Goal: Task Accomplishment & Management: Use online tool/utility

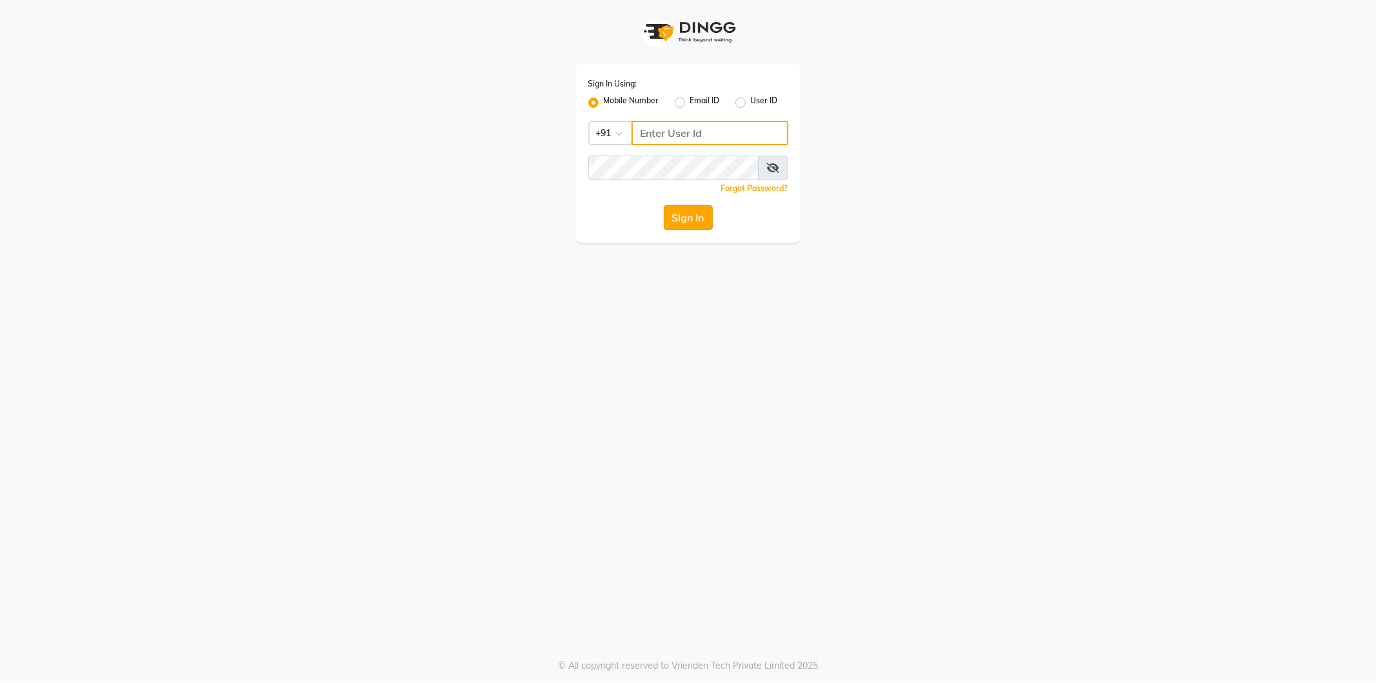
type input "9552287285"
click at [680, 219] on button "Sign In" at bounding box center [688, 217] width 49 height 25
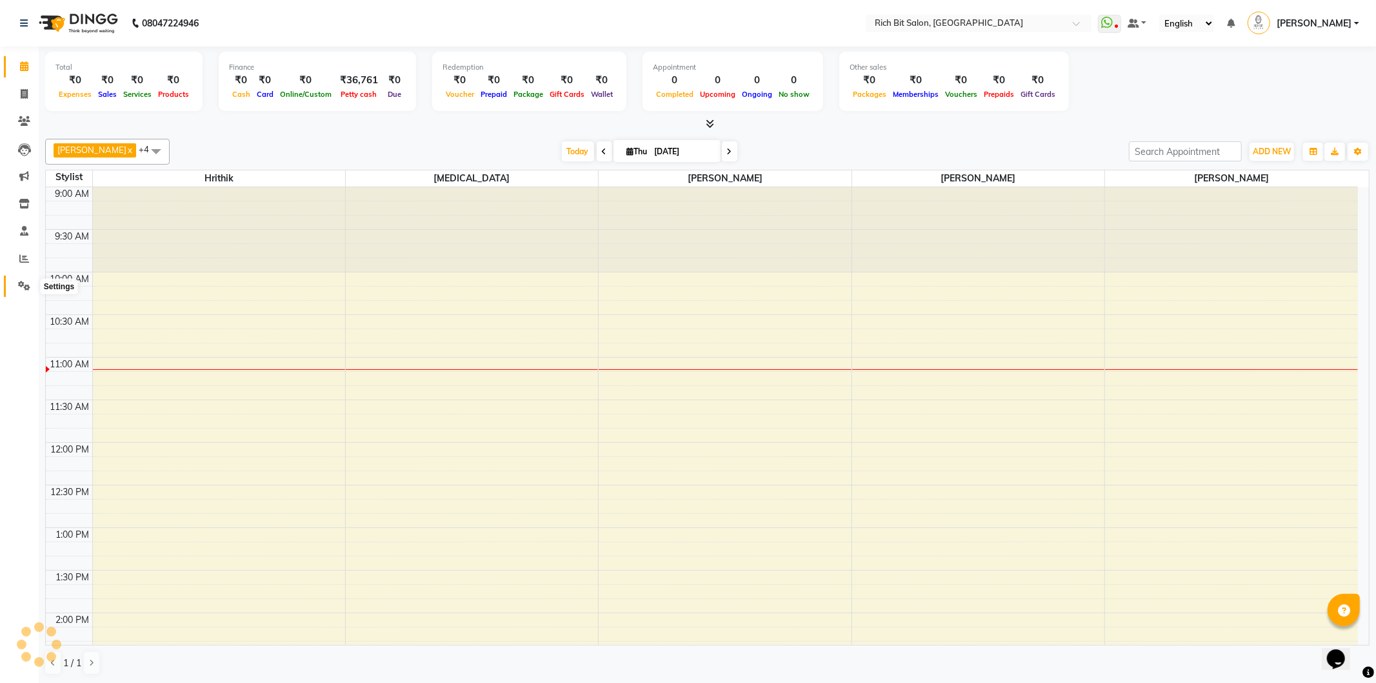
click at [21, 283] on icon at bounding box center [24, 286] width 12 height 10
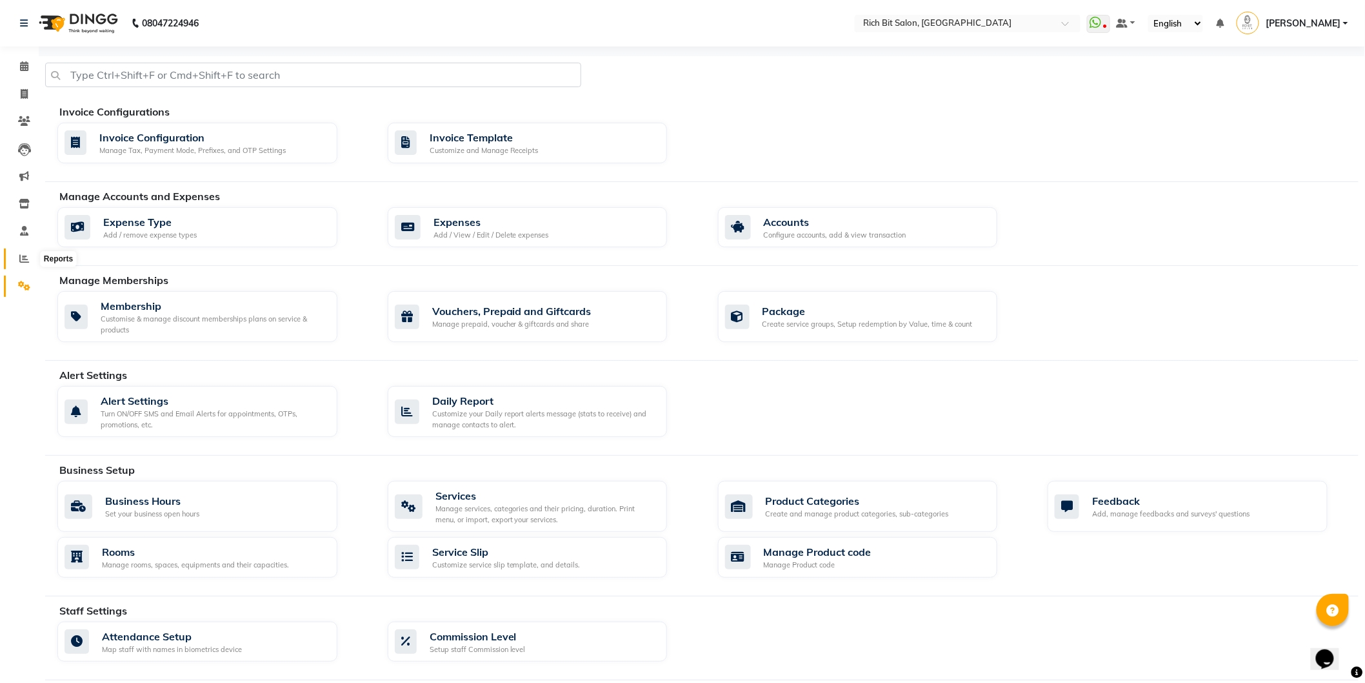
click at [23, 260] on icon at bounding box center [24, 259] width 10 height 10
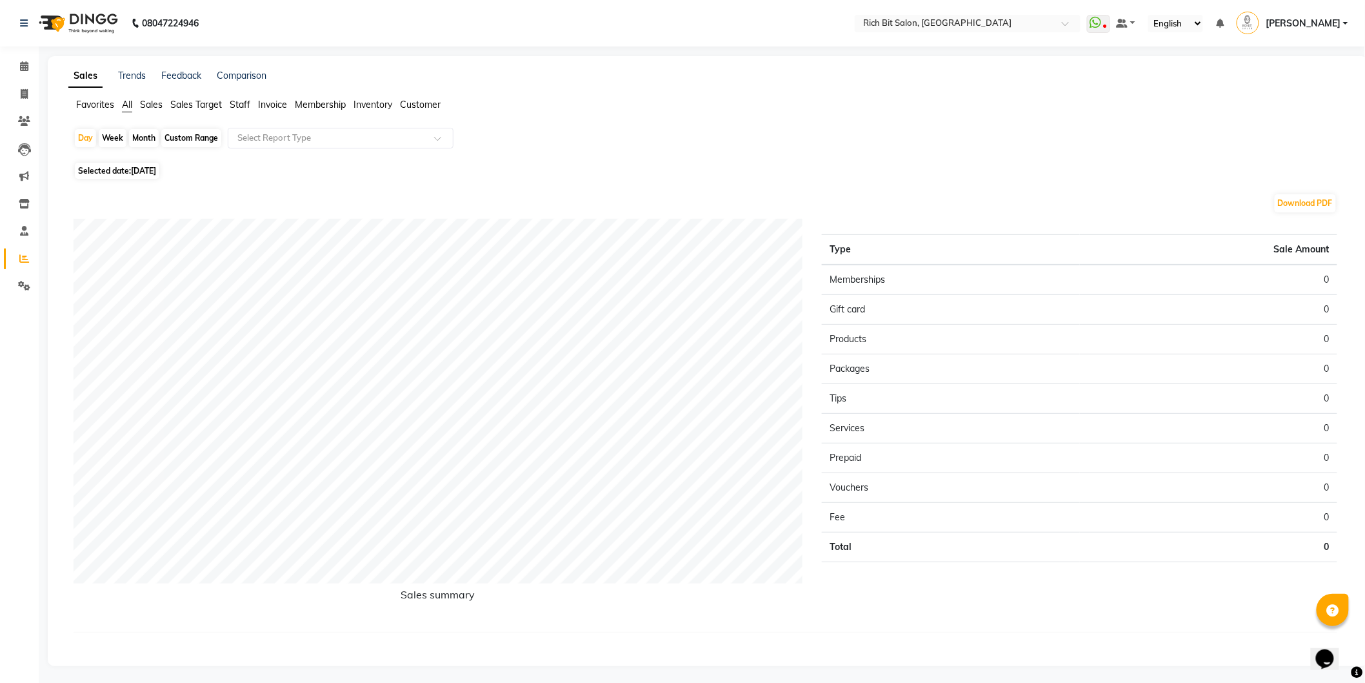
click at [156, 99] on span "Sales" at bounding box center [151, 105] width 23 height 12
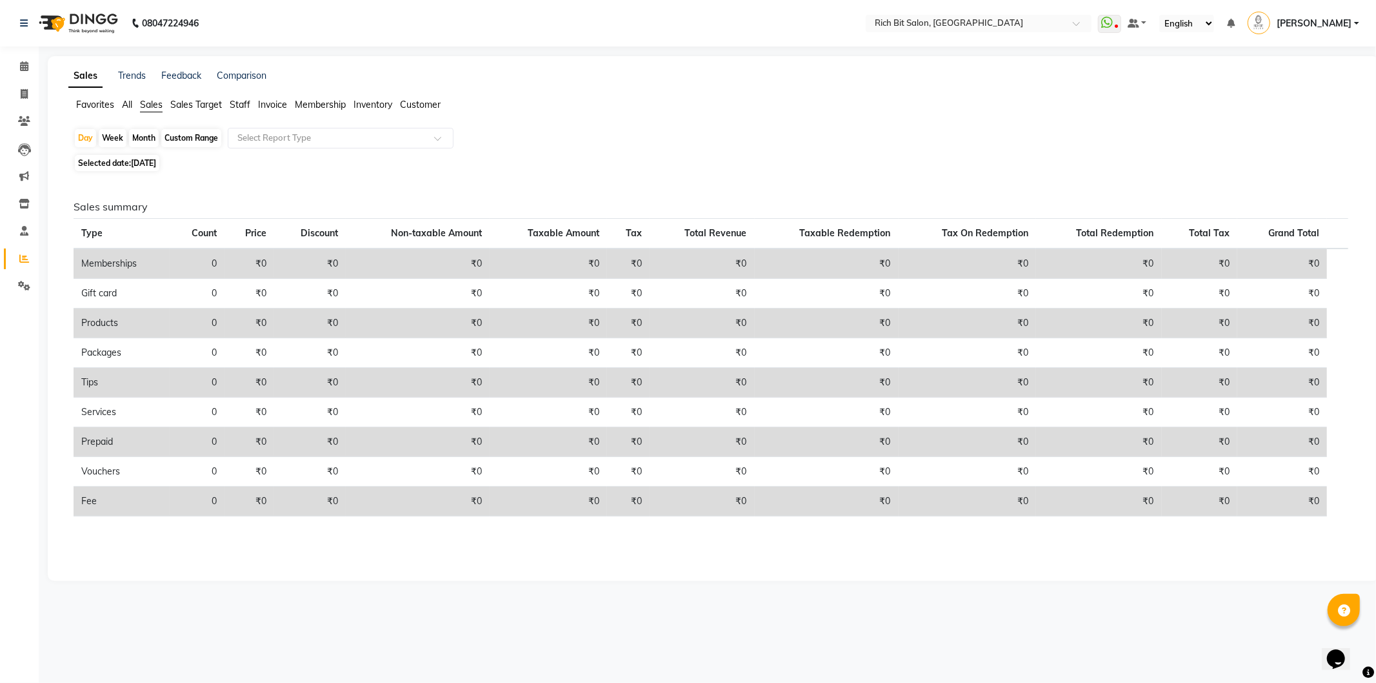
click at [203, 101] on span "Sales Target" at bounding box center [196, 105] width 52 height 12
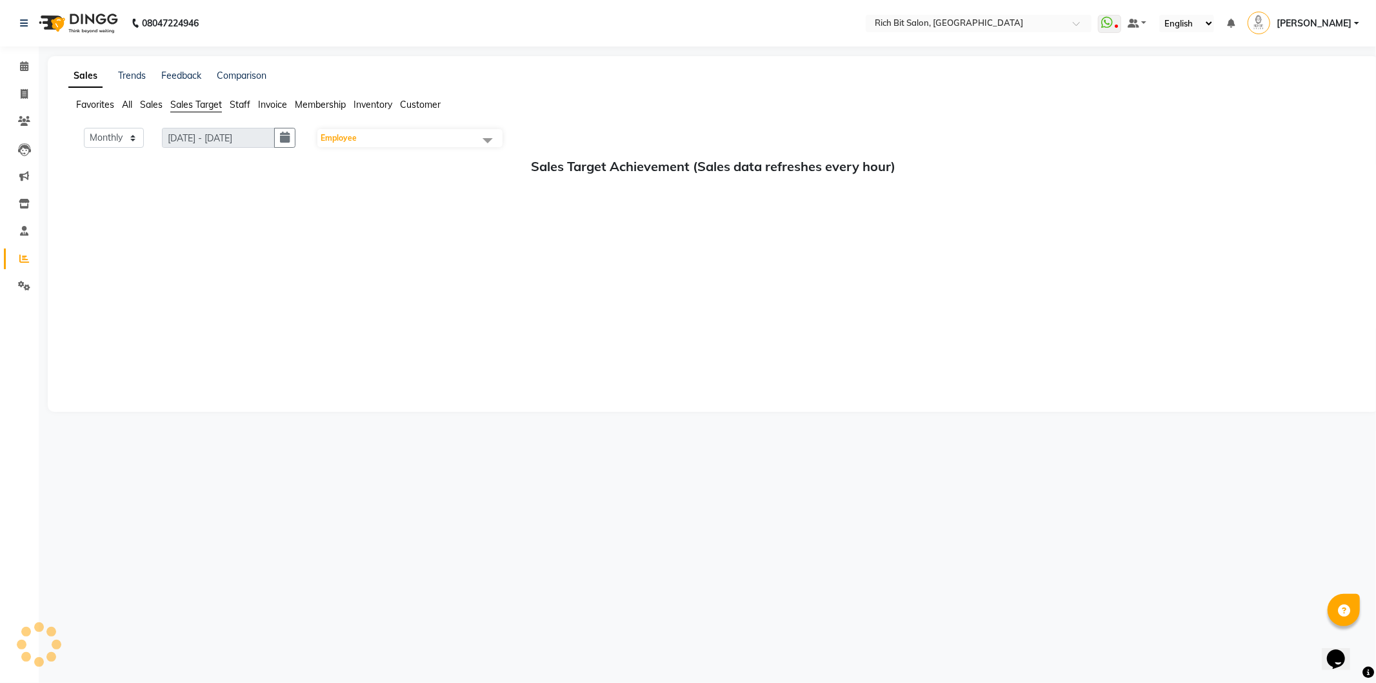
click at [240, 105] on span "Staff" at bounding box center [240, 105] width 21 height 12
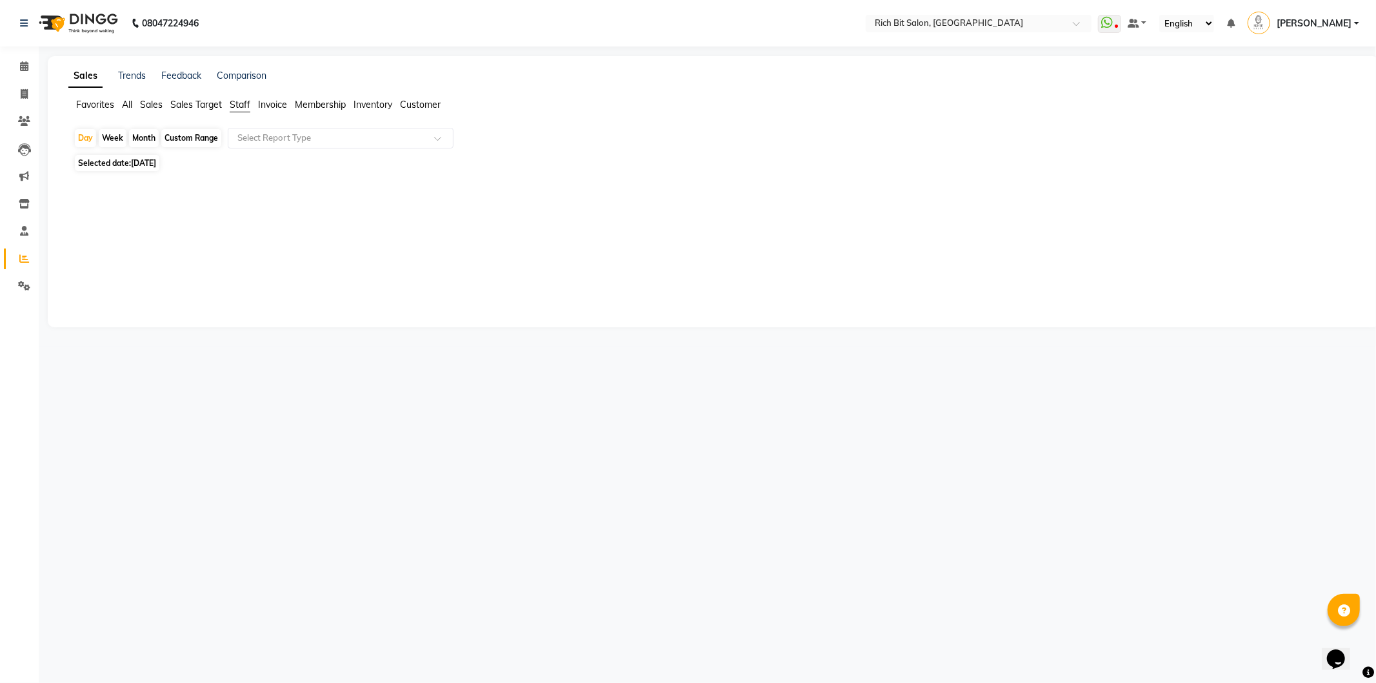
click at [181, 129] on div "Custom Range" at bounding box center [191, 138] width 60 height 18
select select "9"
select select "2025"
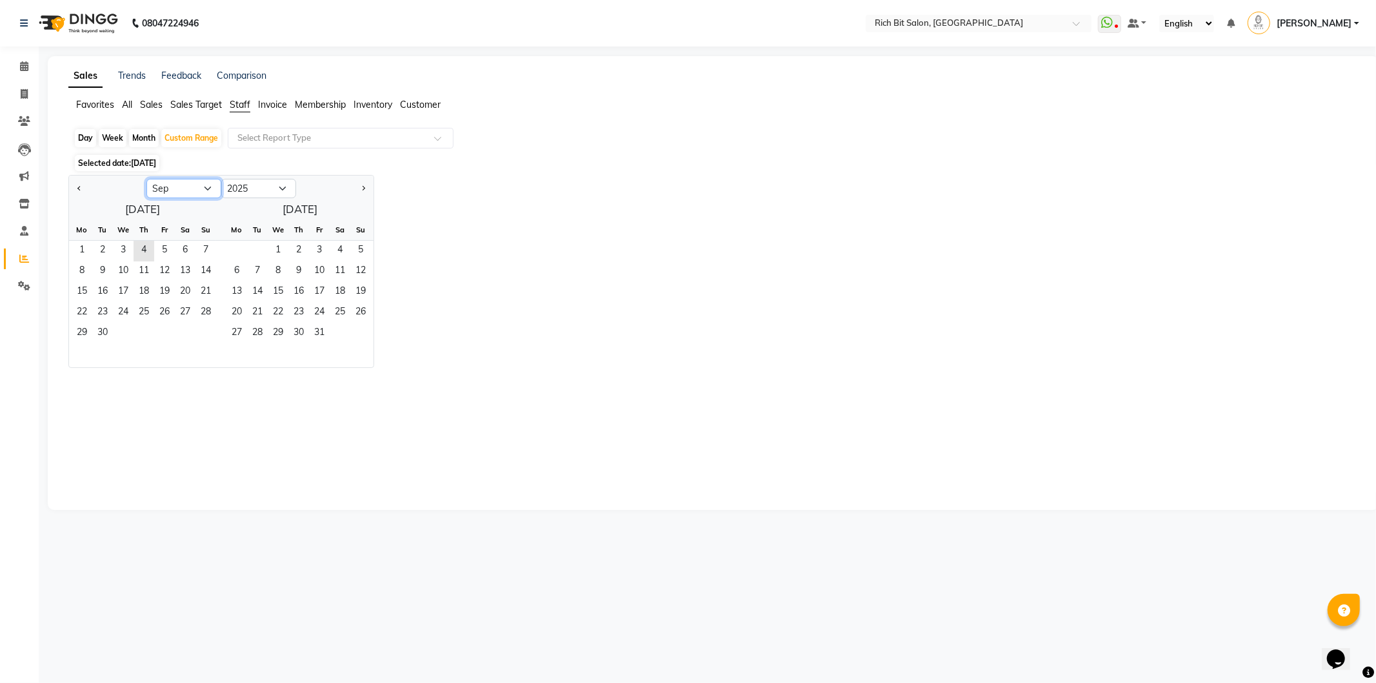
click at [169, 186] on select "Jan Feb Mar Apr May Jun [DATE] Aug Sep Oct Nov Dec" at bounding box center [183, 188] width 75 height 19
select select "8"
click at [146, 179] on select "Jan Feb Mar Apr May Jun [DATE] Aug Sep Oct Nov Dec" at bounding box center [183, 188] width 75 height 19
click at [160, 249] on span "1" at bounding box center [164, 251] width 21 height 21
click at [201, 332] on span "31" at bounding box center [206, 333] width 21 height 21
